Goal: Task Accomplishment & Management: Manage account settings

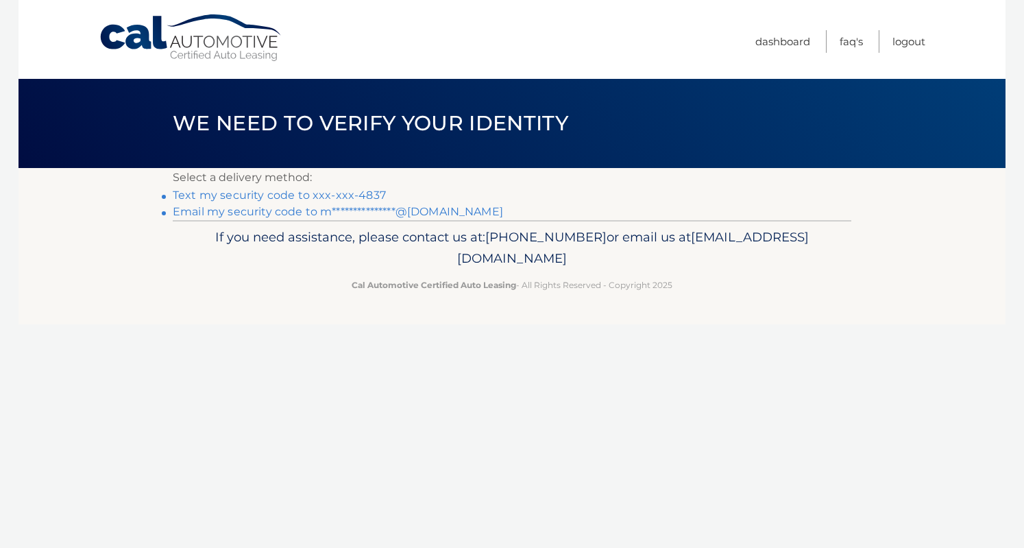
click at [266, 196] on link "Text my security code to xxx-xxx-4837" at bounding box center [279, 194] width 213 height 13
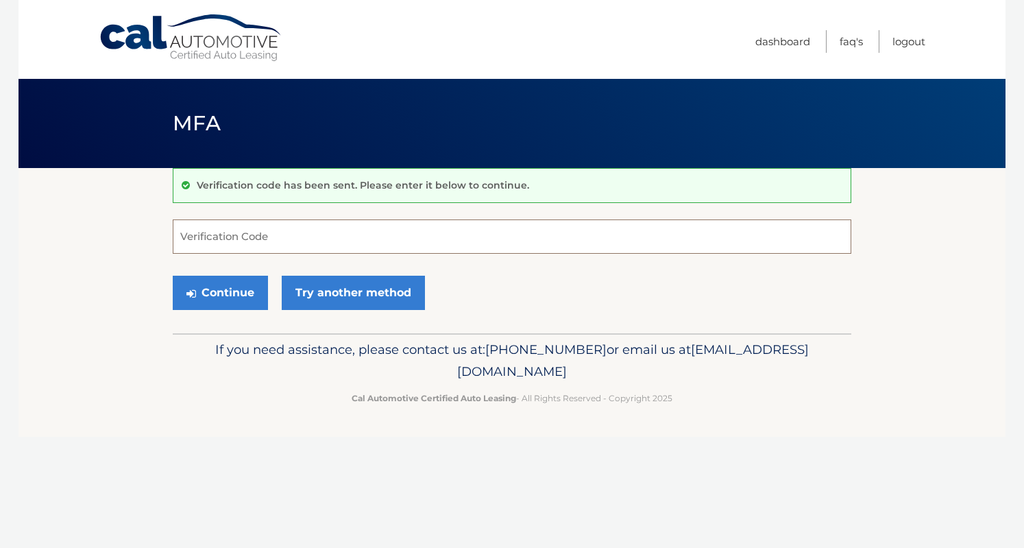
click at [270, 247] on input "Verification Code" at bounding box center [512, 236] width 678 height 34
type input "842864"
click at [173, 275] on button "Continue" at bounding box center [220, 292] width 95 height 34
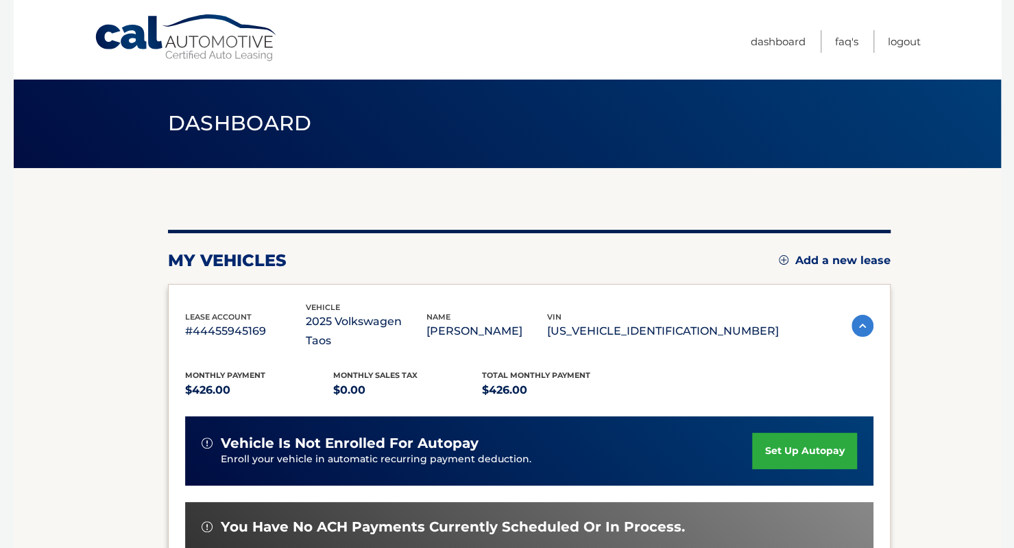
click at [811, 432] on link "set up autopay" at bounding box center [804, 450] width 104 height 36
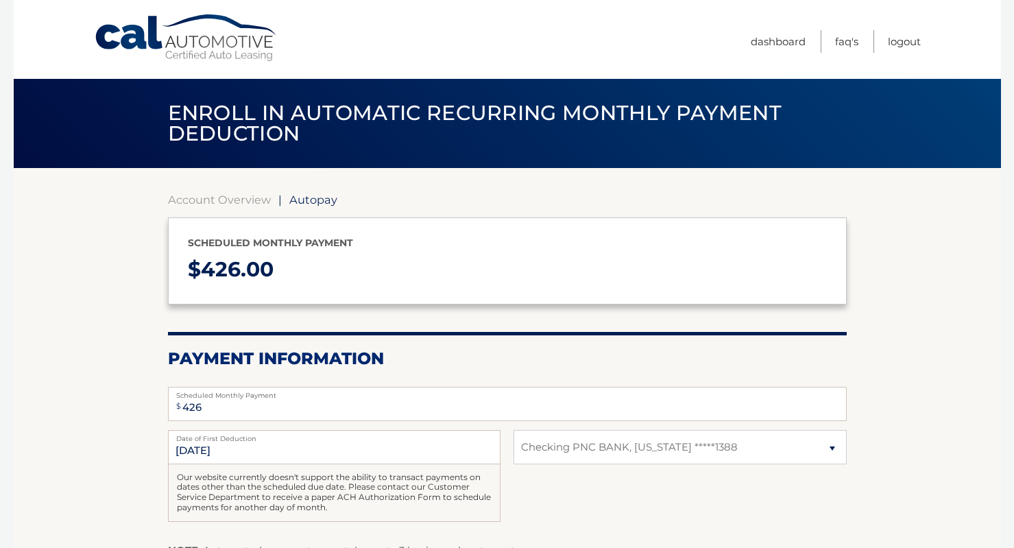
select select "ODQ3MWU2ODItODYxZi00NTE0LWE2ZjQtNjVkYTRjZDgyOTFi"
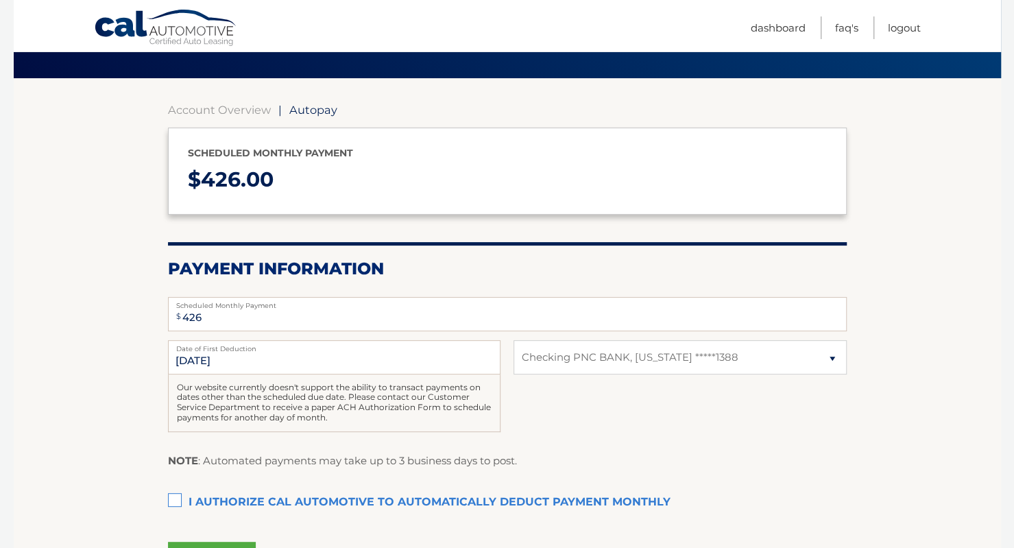
scroll to position [95, 0]
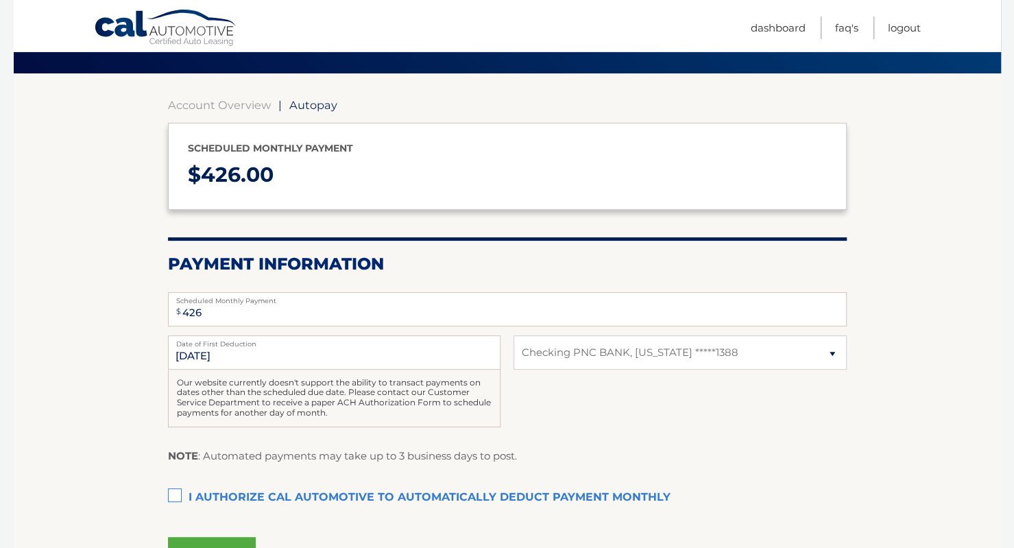
click at [170, 487] on label "I authorize cal automotive to automatically deduct payment monthly This checkbo…" at bounding box center [507, 497] width 678 height 27
click at [0, 0] on input "I authorize cal automotive to automatically deduct payment monthly This checkbo…" at bounding box center [0, 0] width 0 height 0
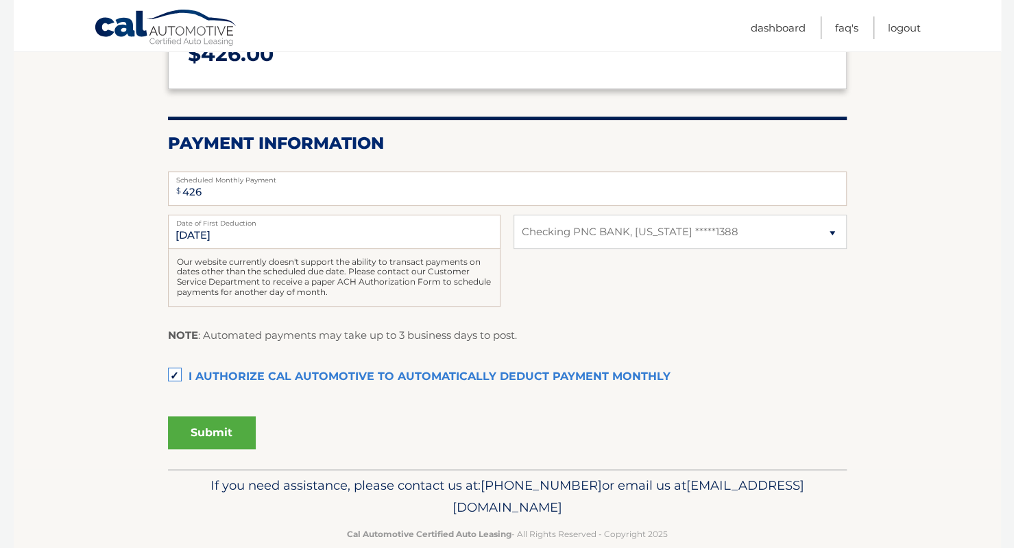
scroll to position [0, 0]
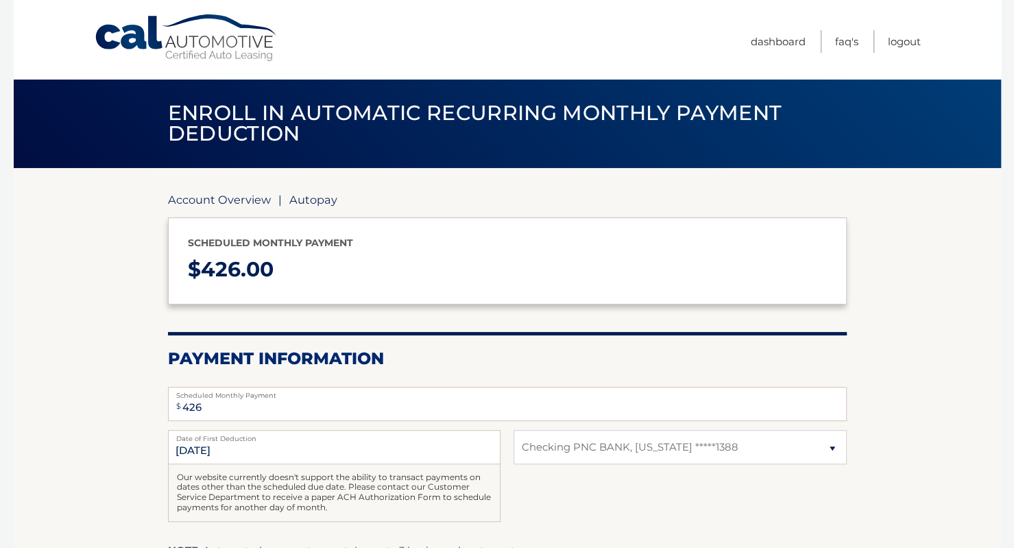
click at [246, 202] on link "Account Overview" at bounding box center [219, 200] width 103 height 14
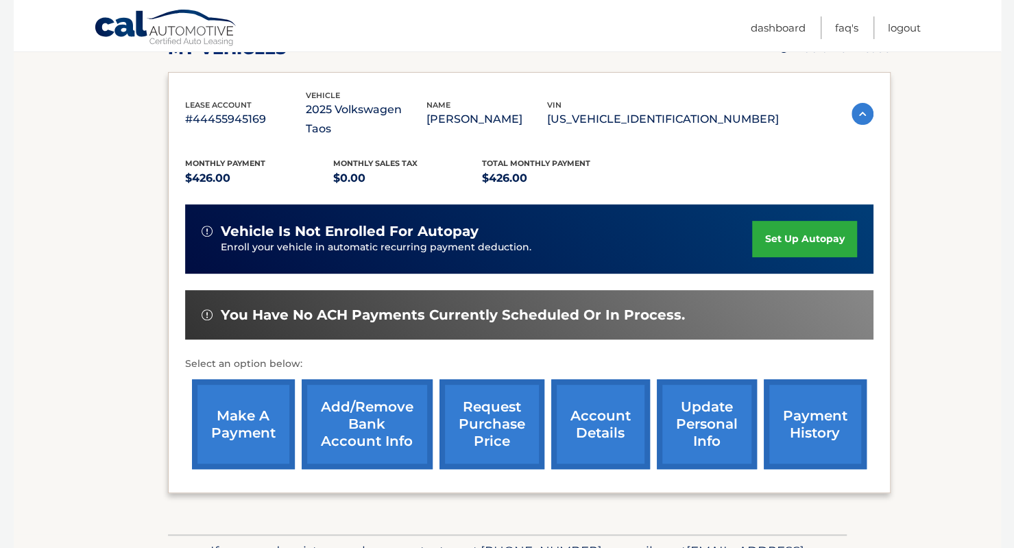
scroll to position [212, 0]
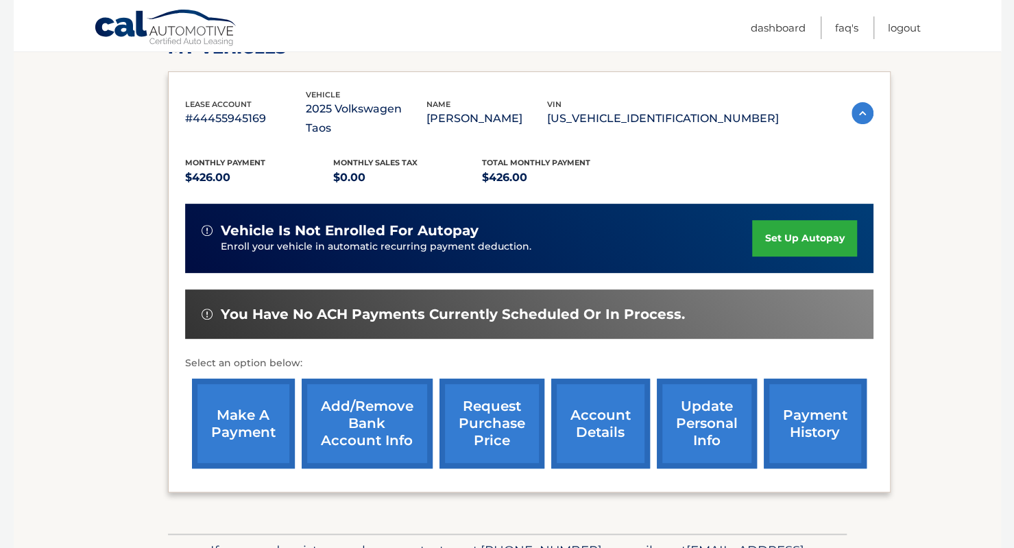
click at [254, 408] on link "make a payment" at bounding box center [243, 423] width 103 height 90
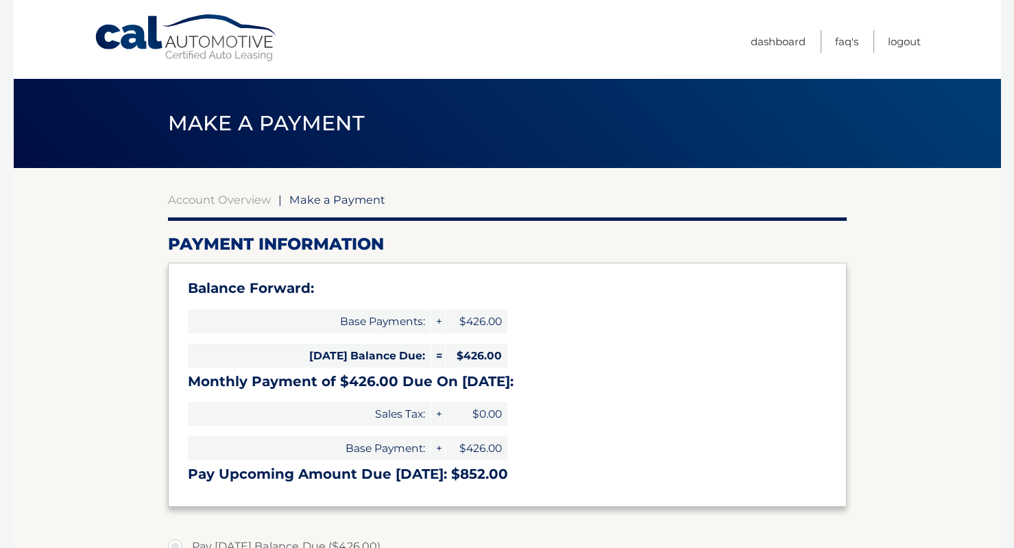
select select "ODQ3MWU2ODItODYxZi00NTE0LWE2ZjQtNjVkYTRjZDgyOTFi"
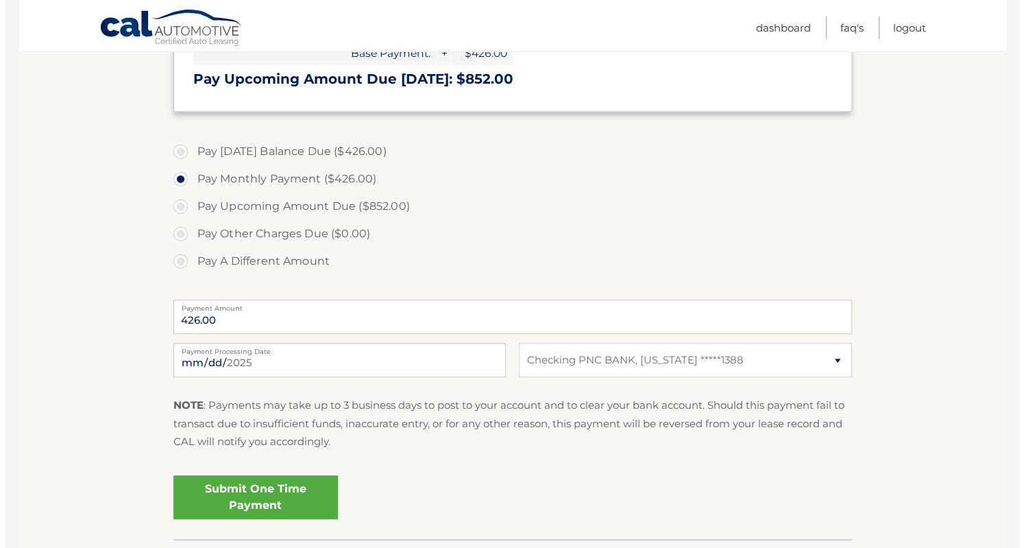
scroll to position [395, 0]
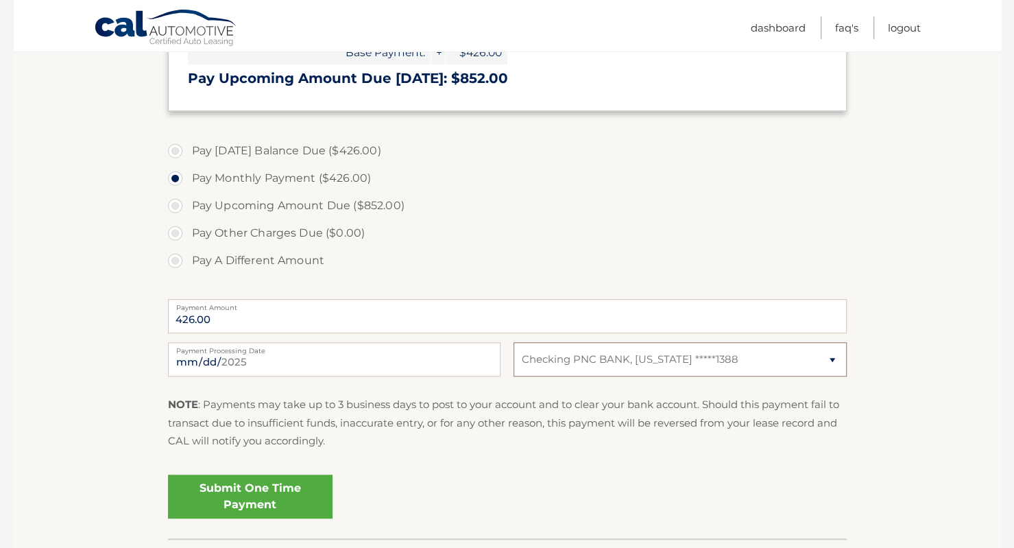
click at [761, 358] on select "Select Bank Account Checking PNC BANK, NEW JERSEY *****1388" at bounding box center [679, 359] width 332 height 34
click at [953, 356] on section "Account Overview | Make a Payment Payment Information Balance Forward: Base Pay…" at bounding box center [507, 155] width 987 height 766
click at [208, 503] on link "Submit One Time Payment" at bounding box center [250, 496] width 164 height 44
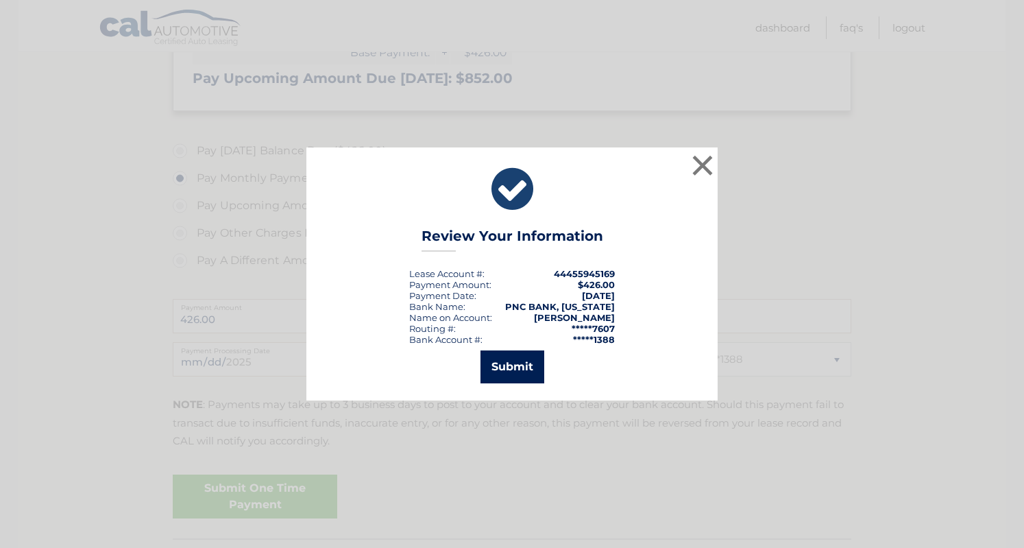
click at [510, 375] on button "Submit" at bounding box center [512, 366] width 64 height 33
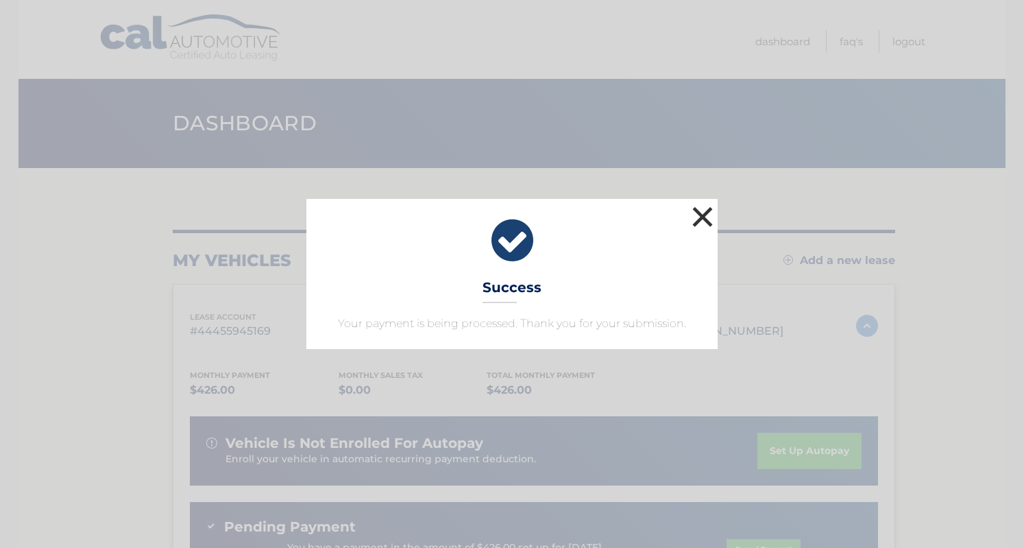
click at [707, 223] on button "×" at bounding box center [702, 216] width 27 height 27
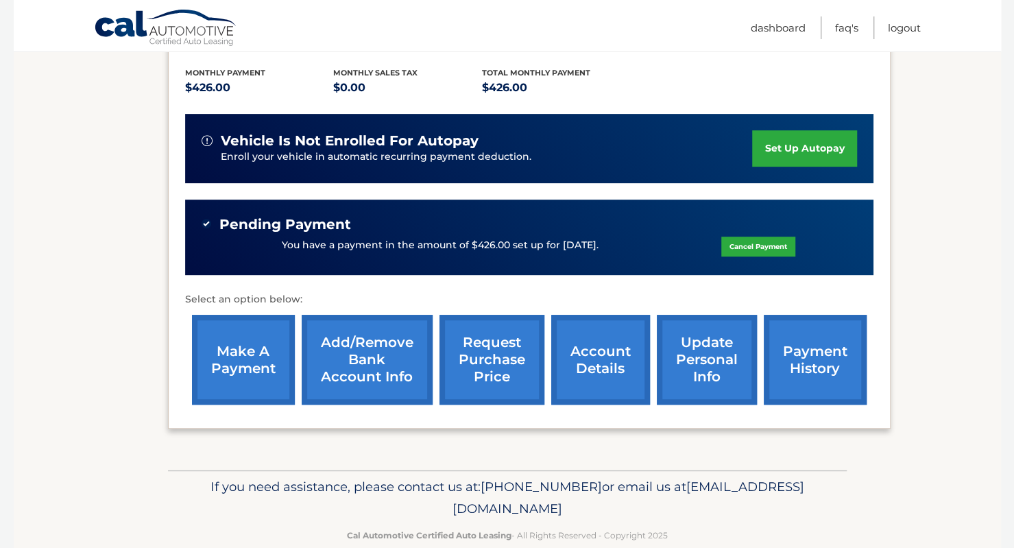
scroll to position [303, 0]
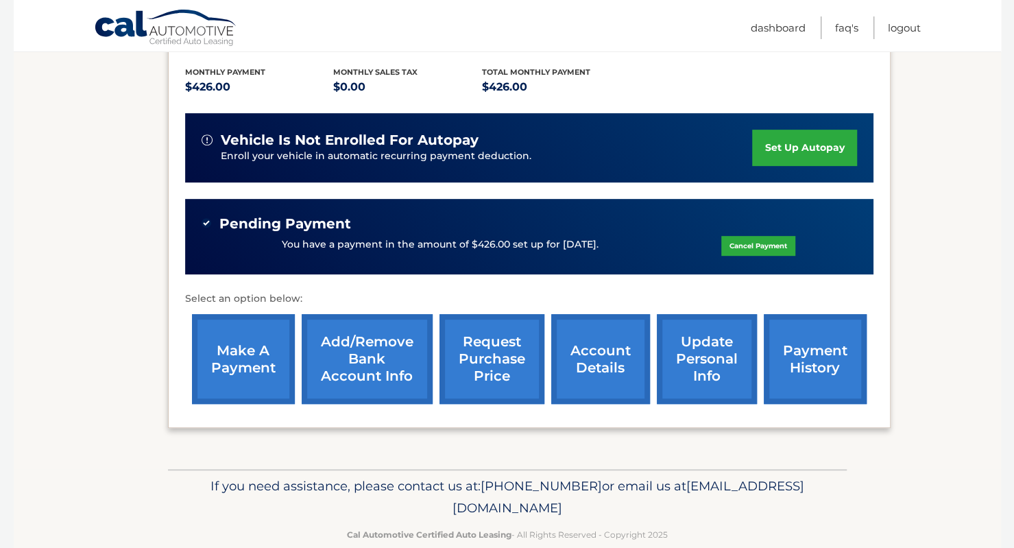
click at [609, 345] on link "account details" at bounding box center [600, 359] width 99 height 90
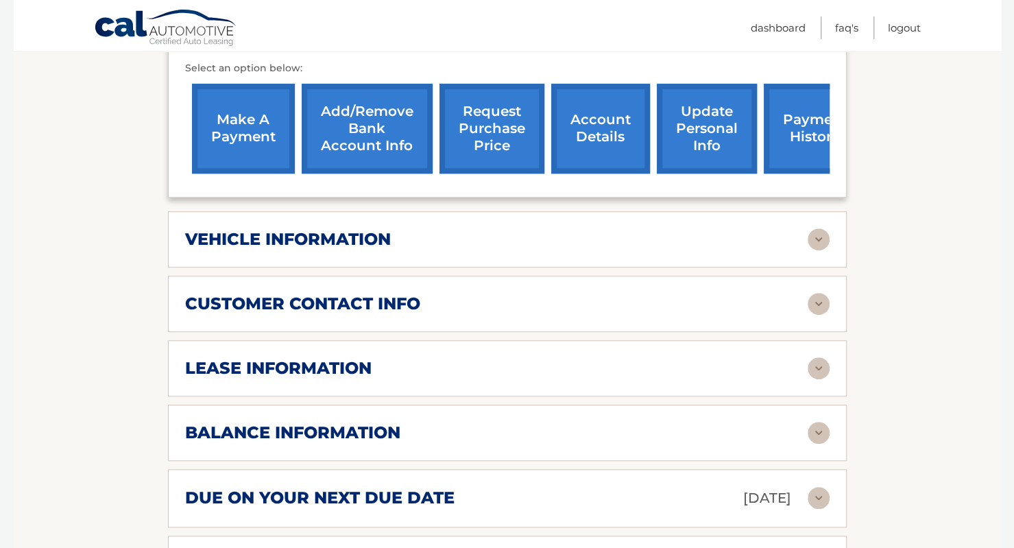
scroll to position [566, 0]
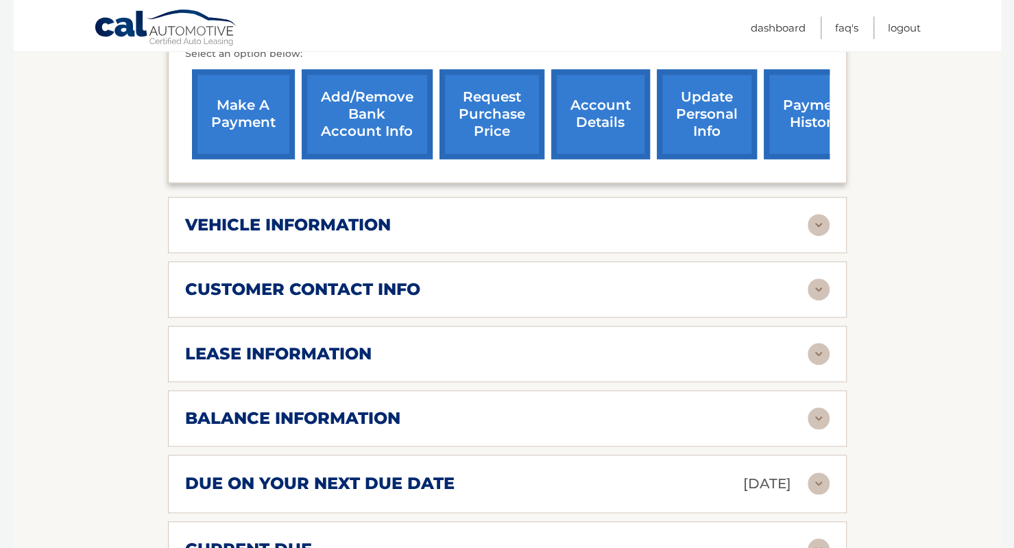
click at [822, 472] on div "due on your next due date [DATE]" at bounding box center [507, 484] width 644 height 24
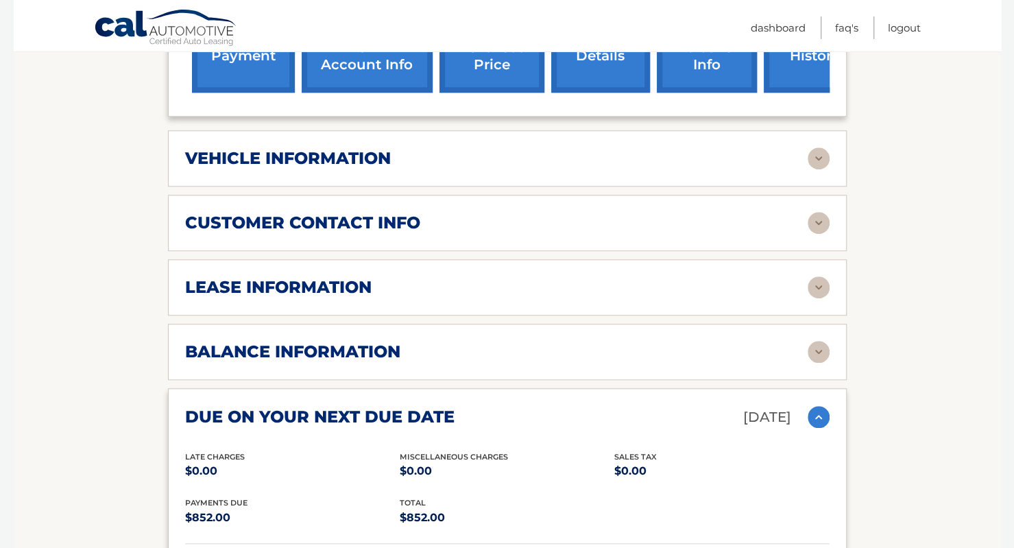
scroll to position [634, 0]
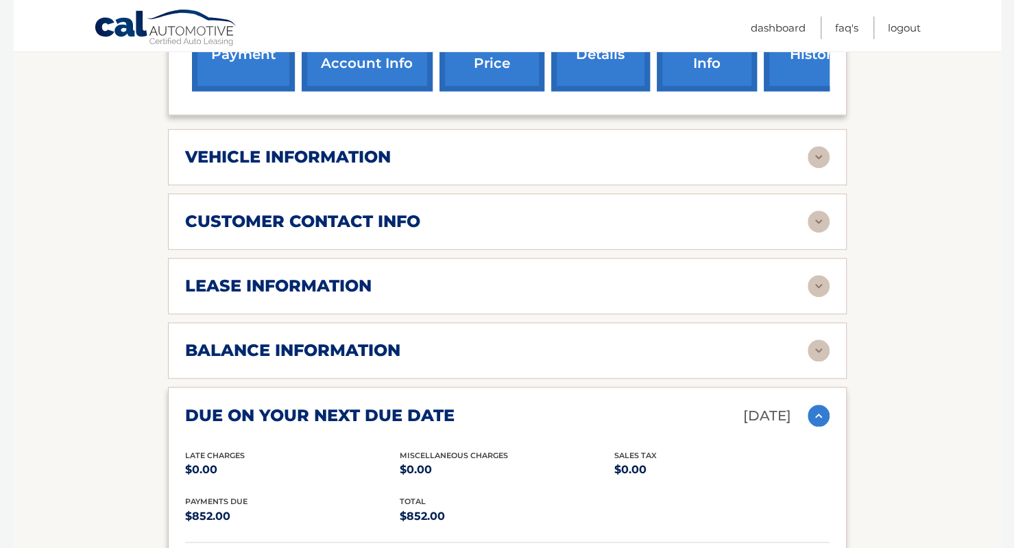
click at [813, 404] on img at bounding box center [818, 415] width 22 height 22
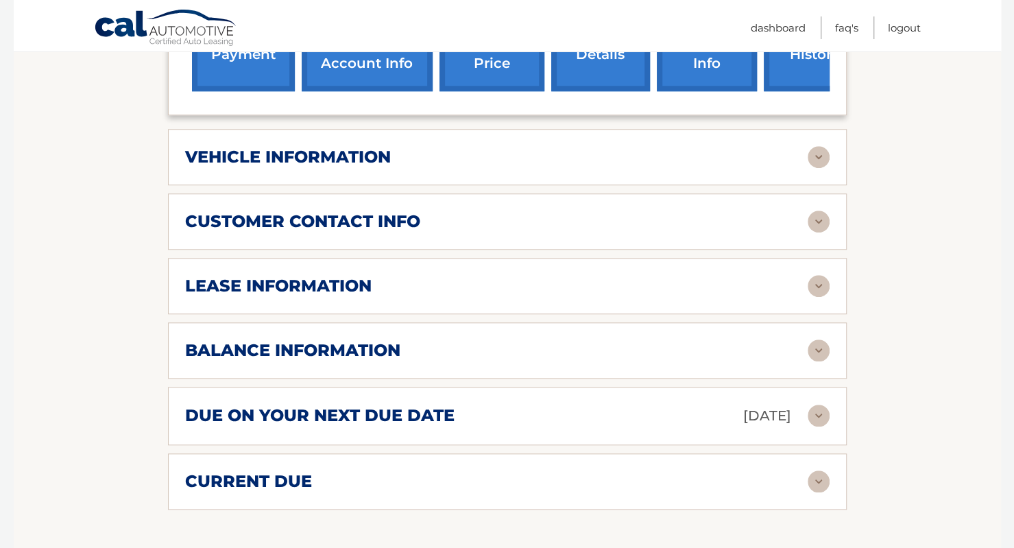
click at [813, 470] on img at bounding box center [818, 481] width 22 height 22
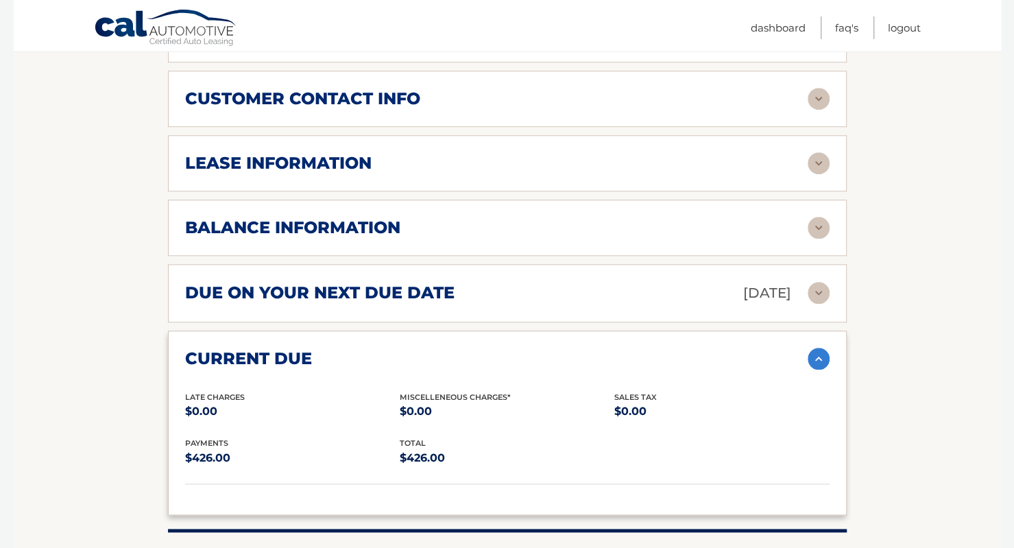
scroll to position [756, 0]
click at [816, 348] on img at bounding box center [818, 359] width 22 height 22
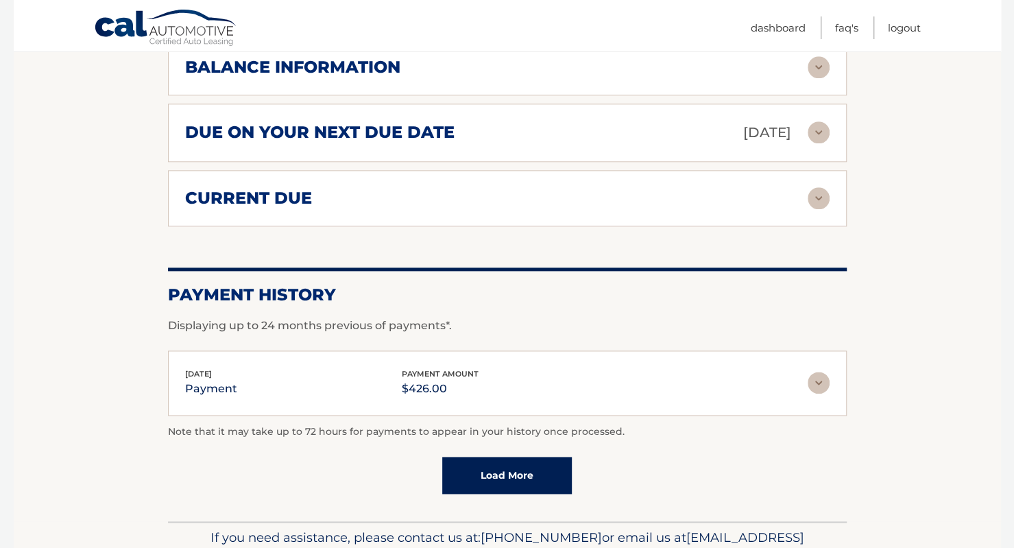
scroll to position [917, 0]
click at [818, 371] on img at bounding box center [818, 382] width 22 height 22
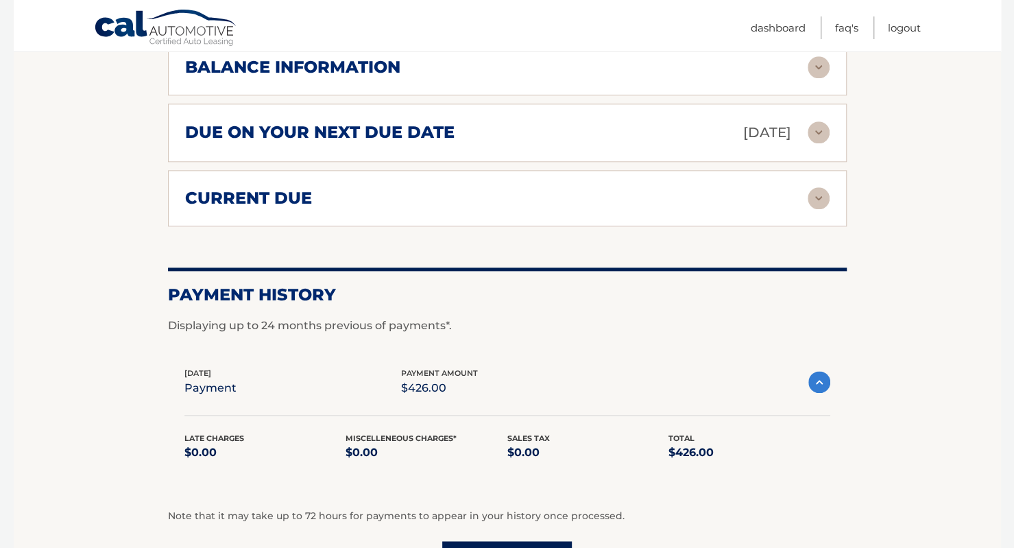
click at [818, 371] on img at bounding box center [819, 382] width 22 height 22
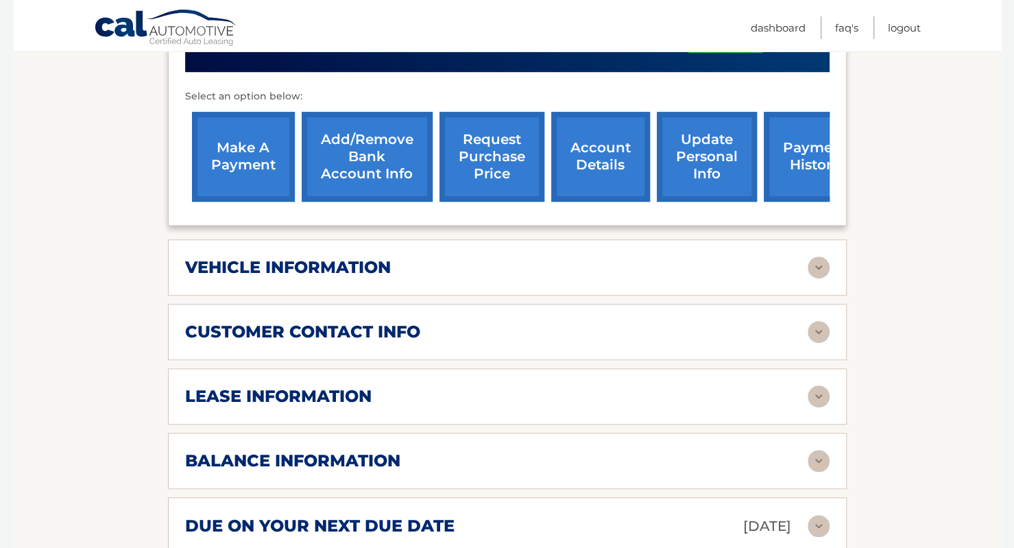
scroll to position [529, 0]
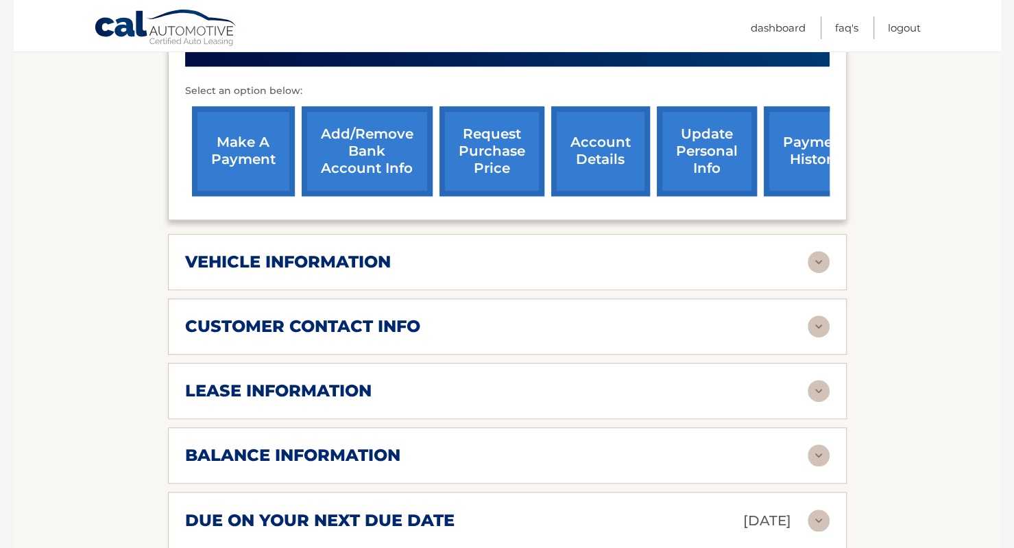
click at [818, 380] on img at bounding box center [818, 391] width 22 height 22
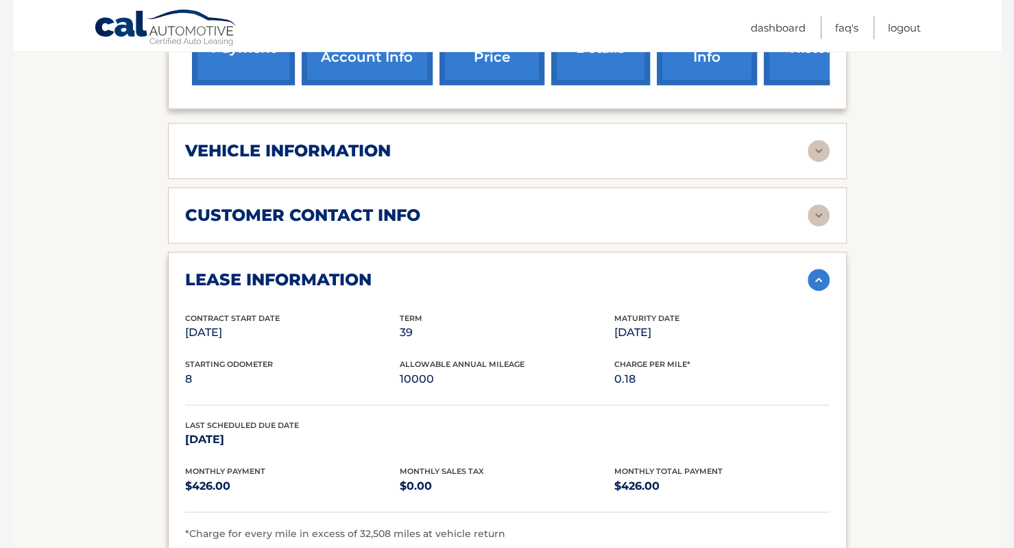
scroll to position [633, 0]
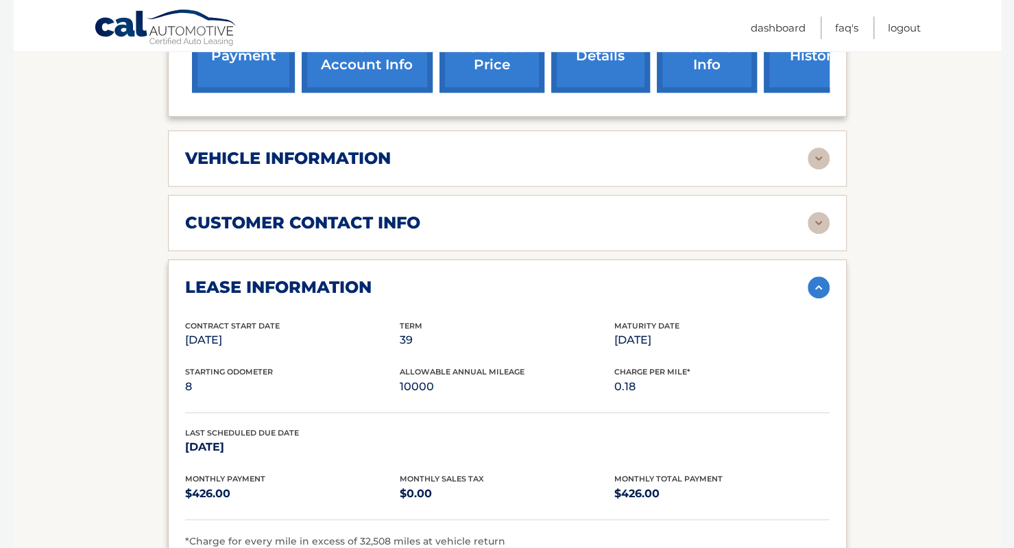
click at [821, 276] on img at bounding box center [818, 287] width 22 height 22
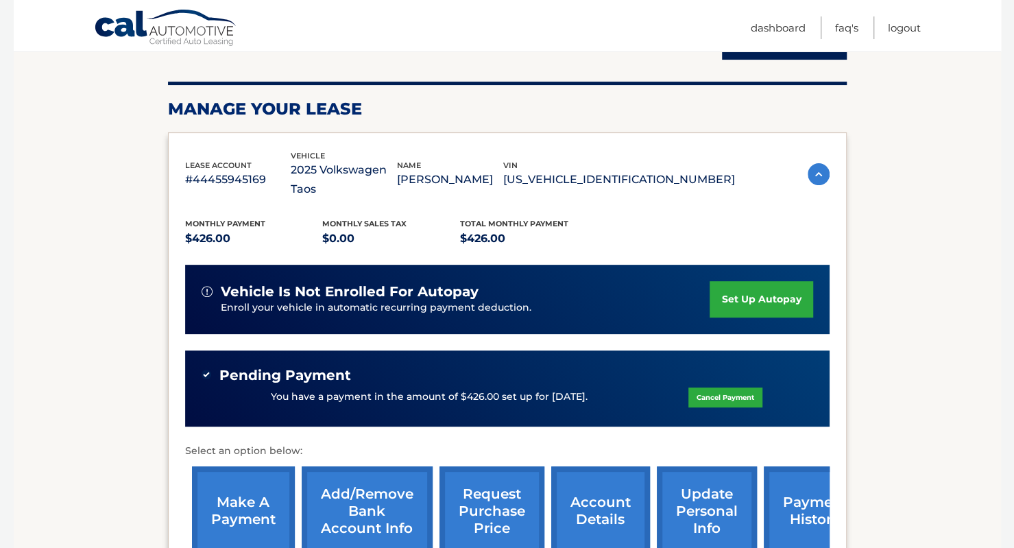
scroll to position [173, 0]
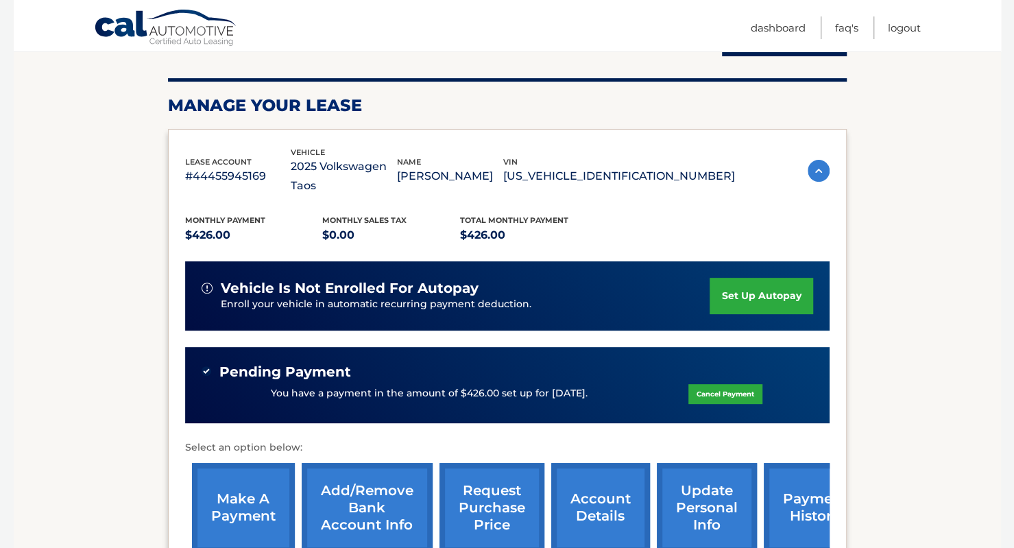
click at [772, 278] on link "set up autopay" at bounding box center [760, 296] width 103 height 36
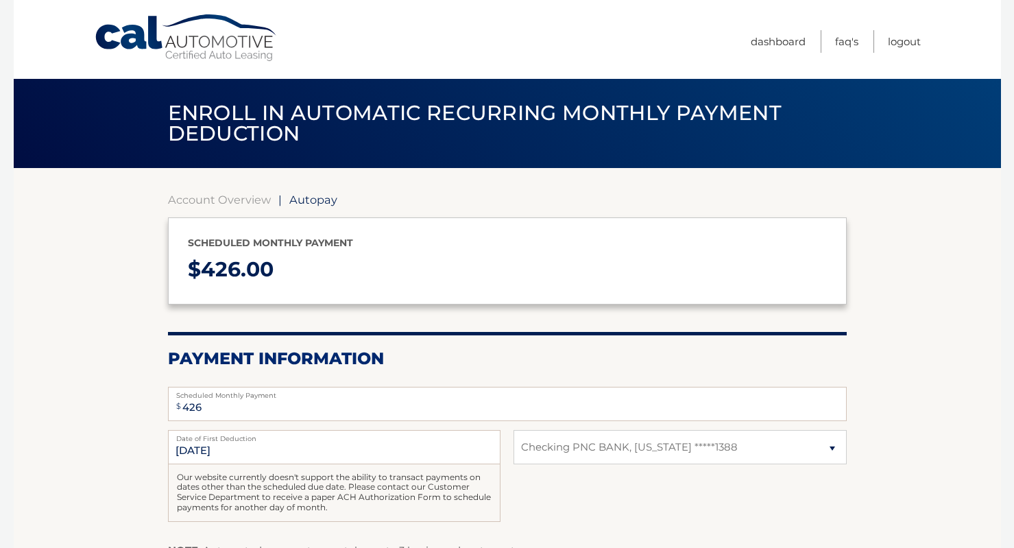
select select "ODQ3MWU2ODItODYxZi00NTE0LWE2ZjQtNjVkYTRjZDgyOTFi"
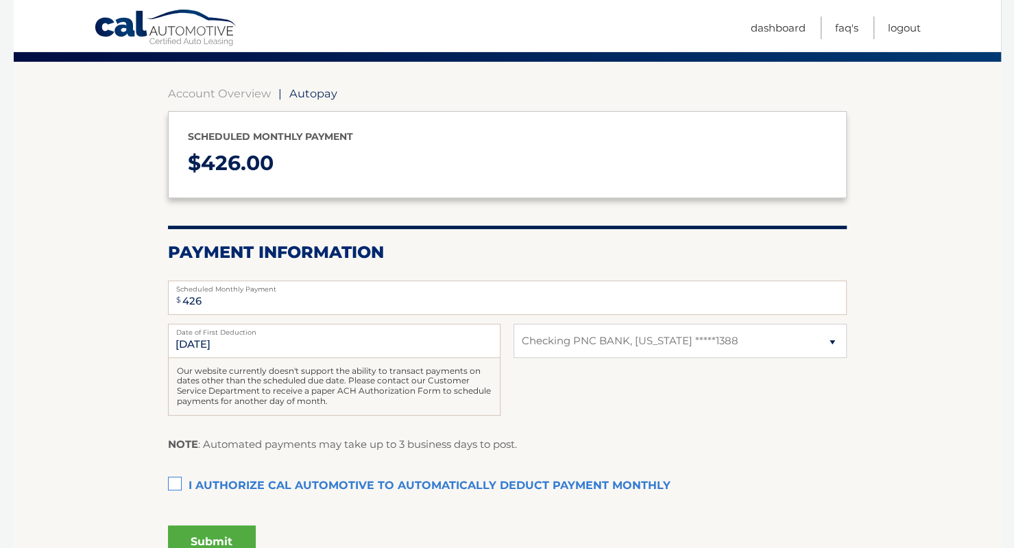
scroll to position [120, 0]
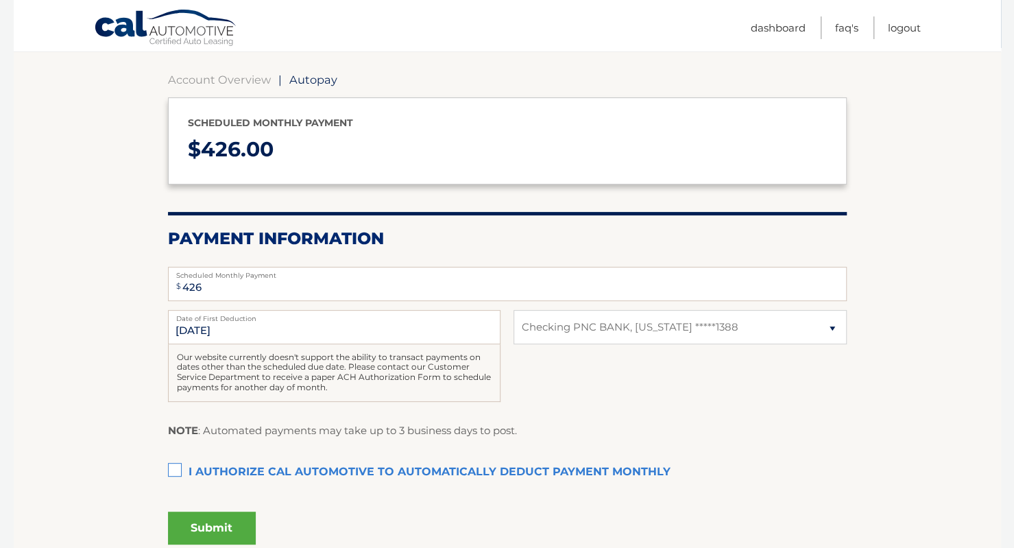
click at [175, 469] on label "I authorize cal automotive to automatically deduct payment monthly This checkbo…" at bounding box center [507, 471] width 678 height 27
click at [0, 0] on input "I authorize cal automotive to automatically deduct payment monthly This checkbo…" at bounding box center [0, 0] width 0 height 0
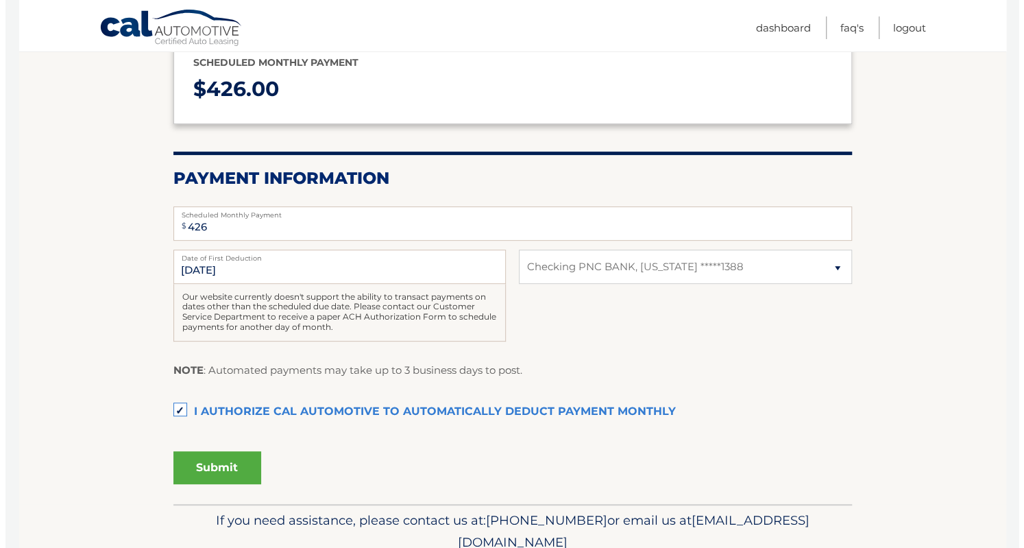
scroll to position [182, 0]
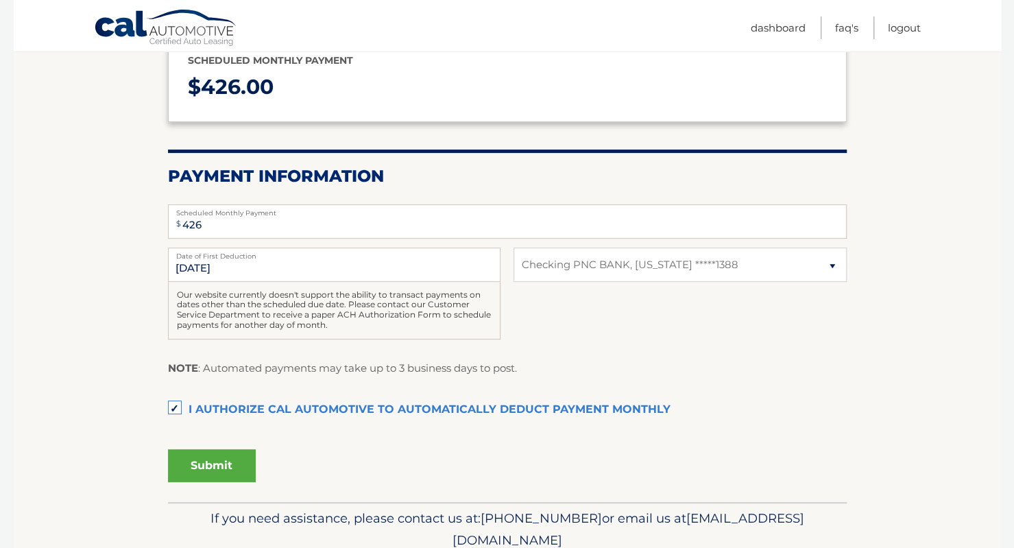
click at [207, 457] on button "Submit" at bounding box center [212, 465] width 88 height 33
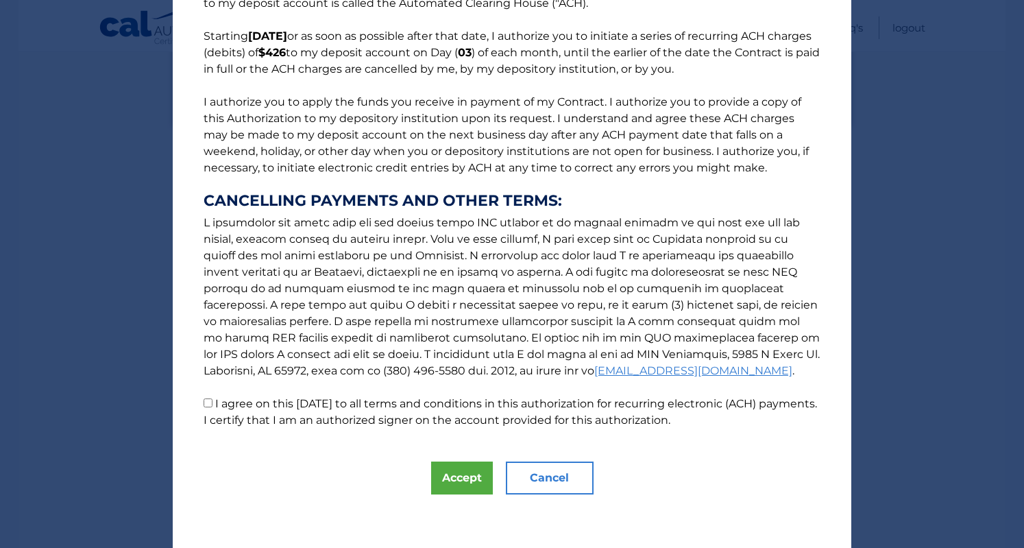
scroll to position [0, 0]
